Goal: Task Accomplishment & Management: Complete application form

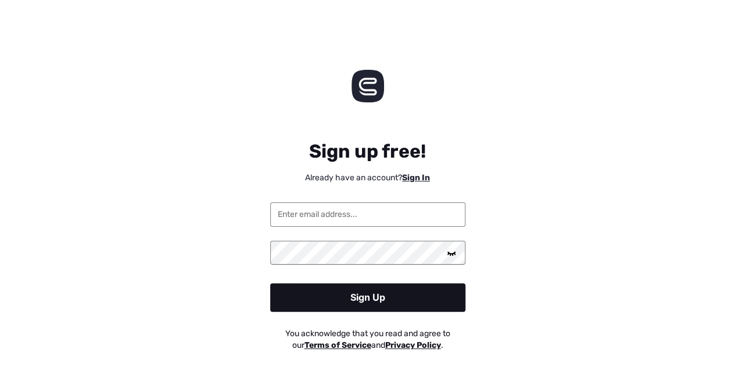
scroll to position [23, 0]
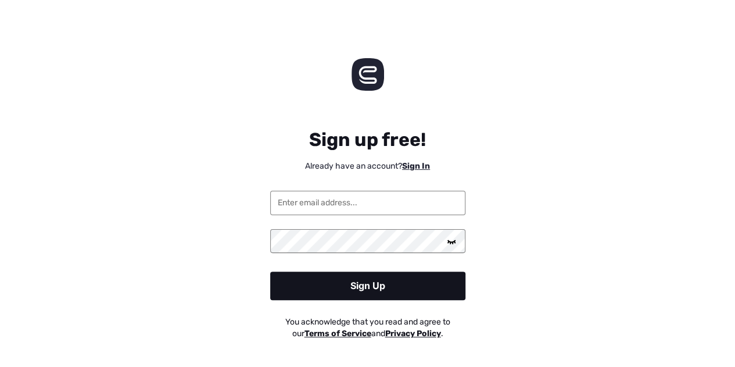
click at [389, 281] on div "Sign Up" at bounding box center [367, 285] width 195 height 28
click at [327, 207] on input "email" at bounding box center [367, 203] width 195 height 24
type input "[EMAIL_ADDRESS][DOMAIN_NAME]"
click at [426, 169] on link "Sign In" at bounding box center [416, 166] width 28 height 10
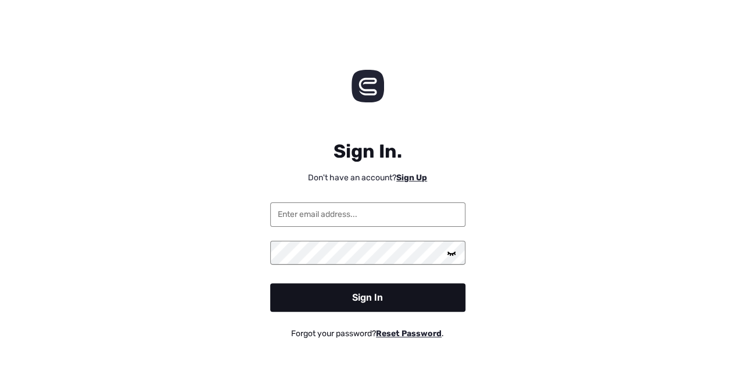
click at [416, 175] on link "Sign Up" at bounding box center [411, 178] width 31 height 10
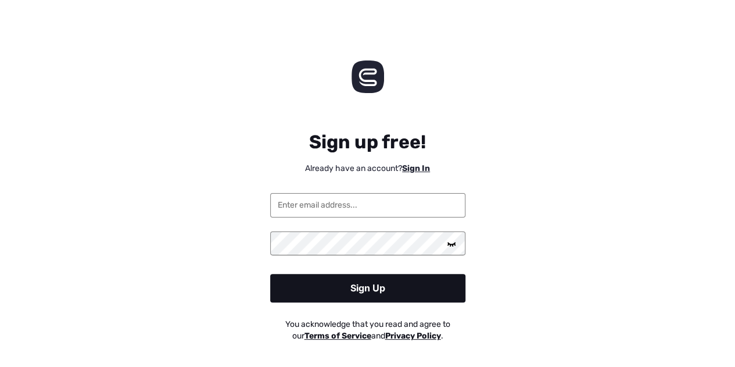
scroll to position [23, 0]
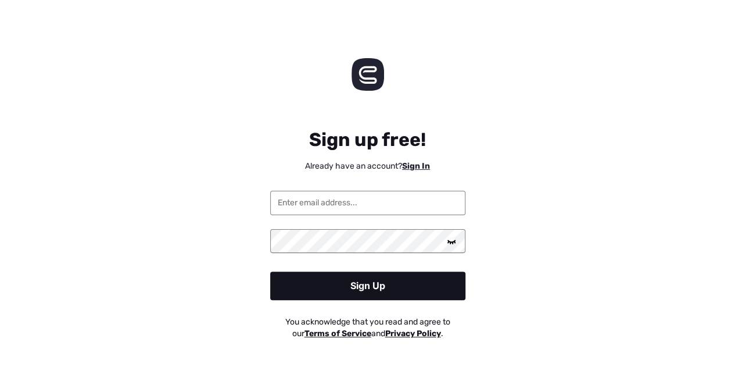
click at [334, 197] on input "email" at bounding box center [367, 203] width 195 height 24
type input "[EMAIL_ADDRESS][DOMAIN_NAME]"
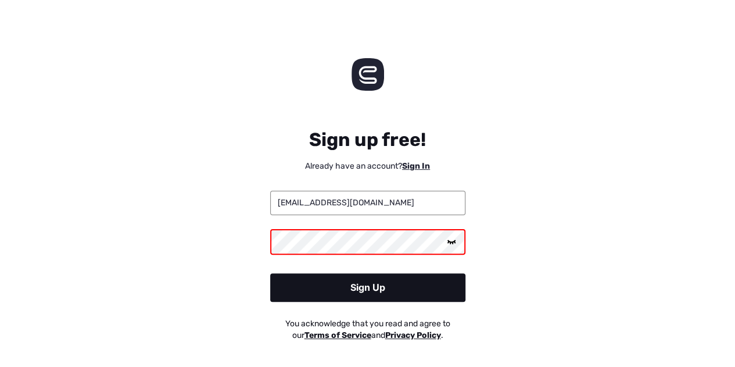
click at [347, 279] on div "Sign Up" at bounding box center [367, 287] width 195 height 28
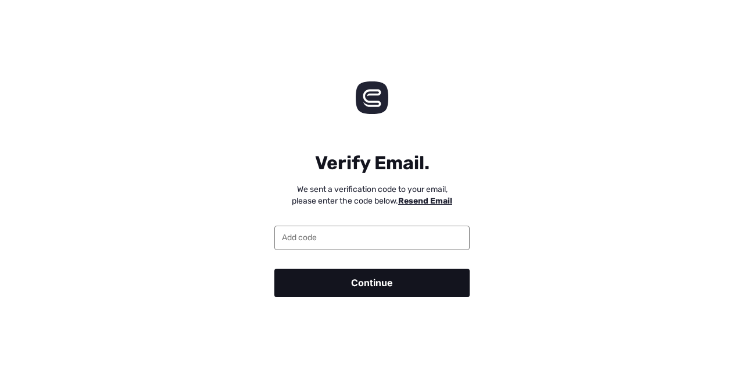
click at [311, 238] on input "email" at bounding box center [371, 237] width 195 height 24
paste input "194522"
type input "194522"
click at [337, 272] on div "Continue" at bounding box center [371, 282] width 195 height 28
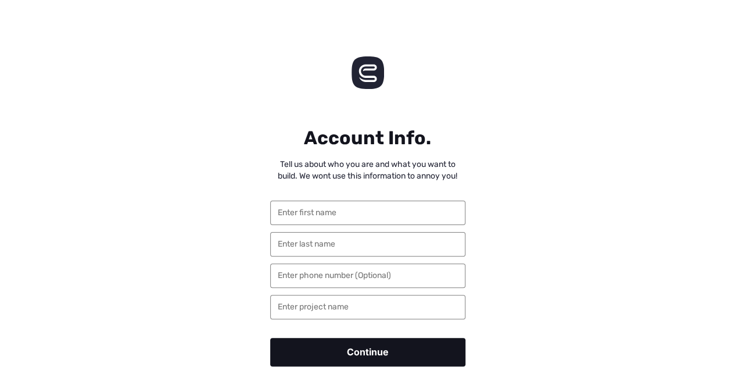
scroll to position [39, 0]
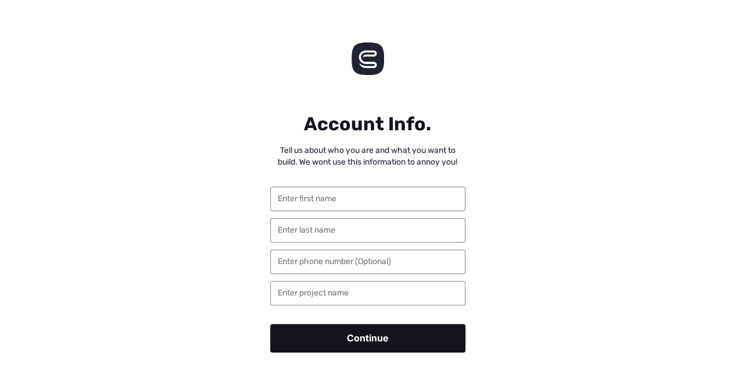
click at [337, 206] on input "text" at bounding box center [367, 199] width 195 height 24
type input "sfs"
click at [317, 232] on input "text" at bounding box center [367, 230] width 195 height 24
type input "sfs"
click at [309, 260] on input "tel" at bounding box center [367, 261] width 195 height 24
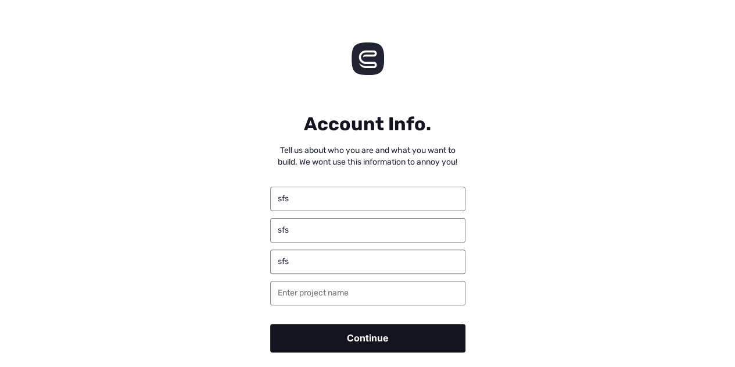
type input "sfs"
click at [310, 284] on input "text" at bounding box center [367, 293] width 195 height 24
type input "sfs"
click at [338, 332] on div "Continue" at bounding box center [367, 338] width 195 height 28
click at [367, 332] on div "Continue" at bounding box center [367, 338] width 195 height 28
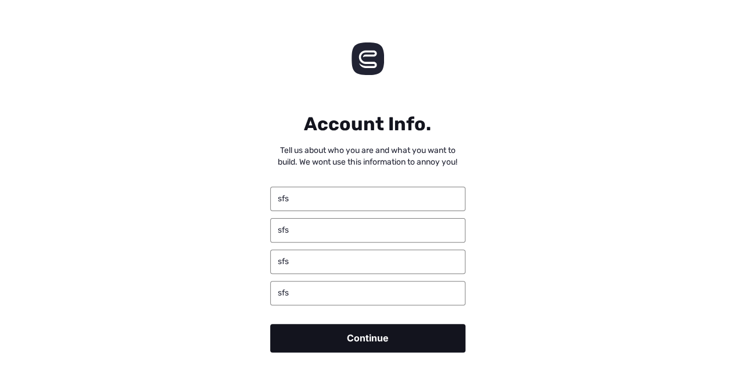
click at [339, 335] on div "Continue" at bounding box center [367, 338] width 195 height 28
click at [368, 341] on div "Continue" at bounding box center [367, 338] width 195 height 28
click at [325, 203] on input "sfs" at bounding box center [367, 199] width 195 height 24
type input "sfssfs"
click at [311, 229] on input "sfs" at bounding box center [367, 230] width 195 height 24
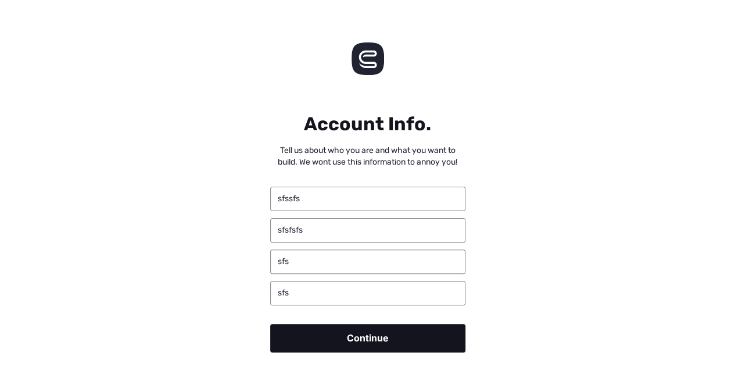
type input "sfsfsfs"
click at [313, 266] on input "sfs" at bounding box center [367, 261] width 195 height 24
click at [313, 281] on input "sfss" at bounding box center [367, 293] width 195 height 24
type input "sfssD"
click at [329, 327] on div "Continue" at bounding box center [367, 338] width 195 height 28
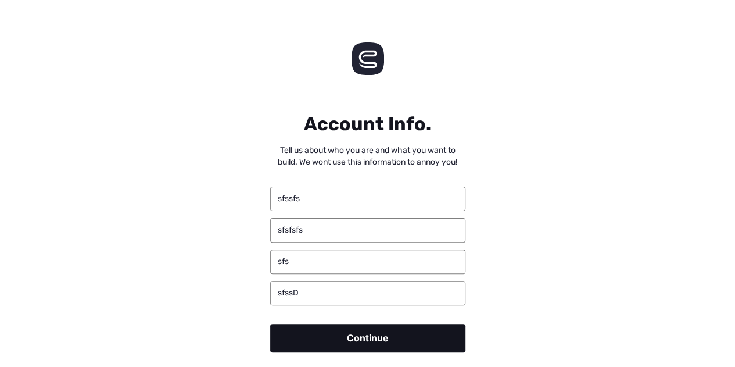
scroll to position [0, 0]
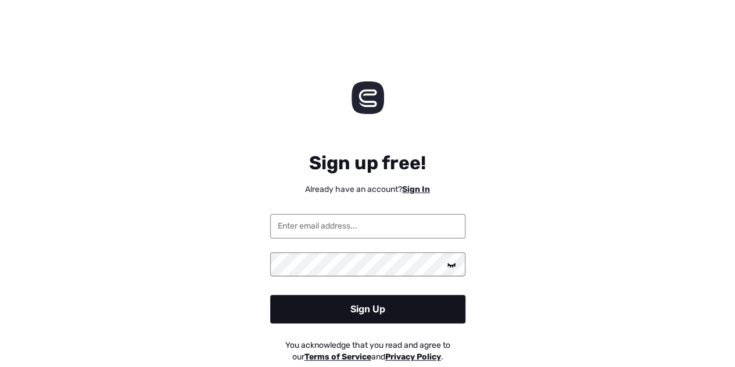
scroll to position [12, 0]
